Goal: Go to known website: Access a specific website the user already knows

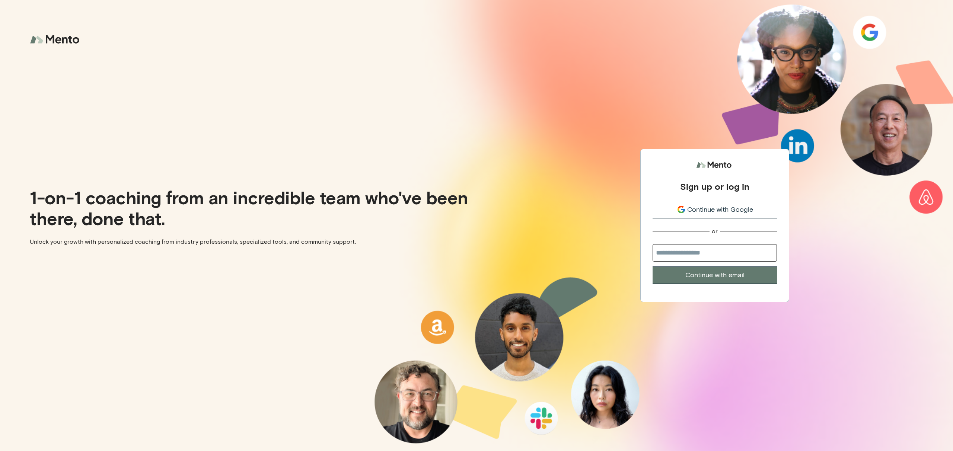
drag, startPoint x: 672, startPoint y: 247, endPoint x: 675, endPoint y: 251, distance: 5.5
click at [672, 247] on input "email" at bounding box center [715, 252] width 124 height 17
click at [681, 254] on input "email" at bounding box center [715, 252] width 124 height 17
